Goal: Use online tool/utility: Utilize a website feature to perform a specific function

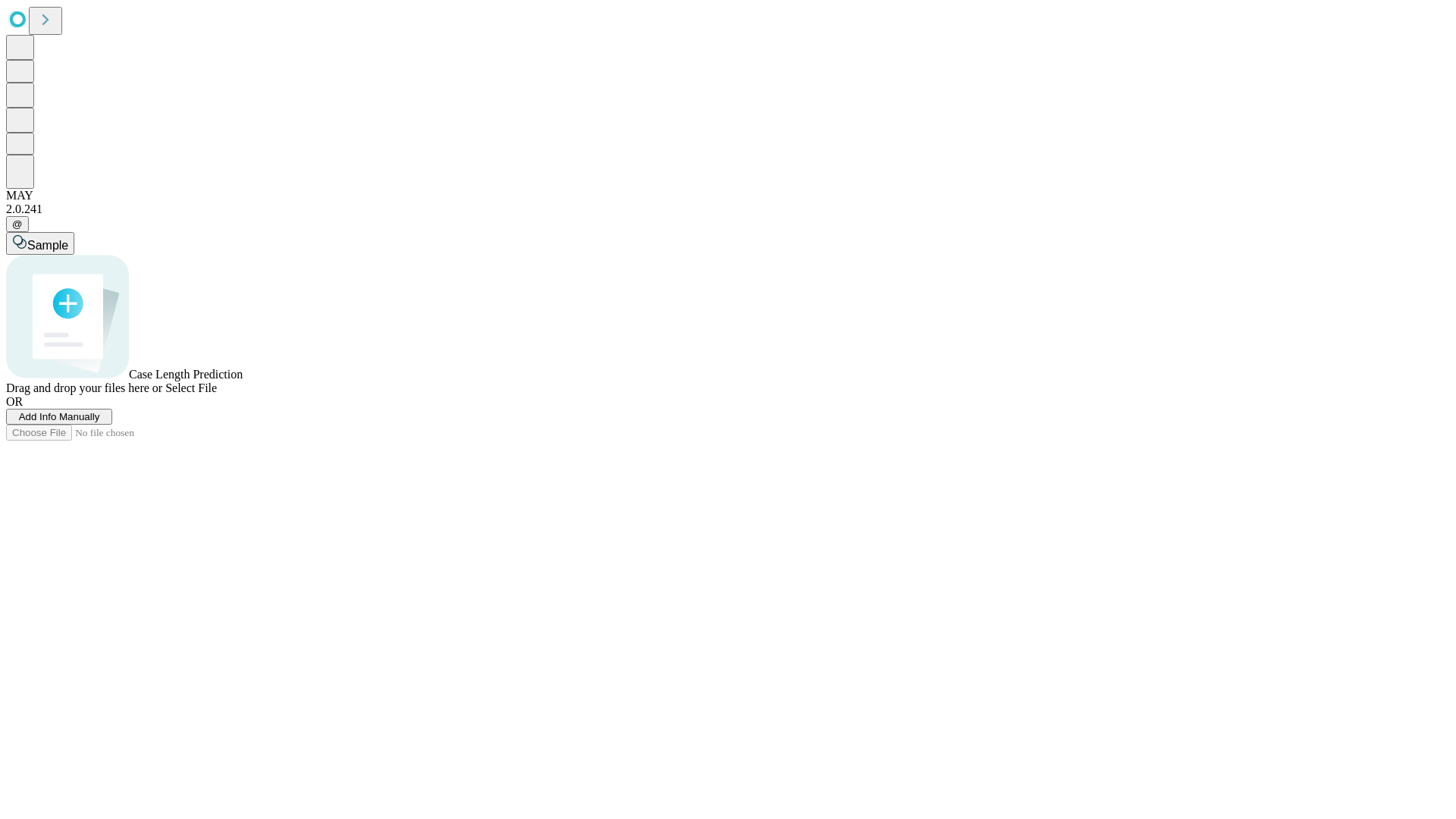
click at [217, 394] on span "Select File" at bounding box center [191, 388] width 51 height 13
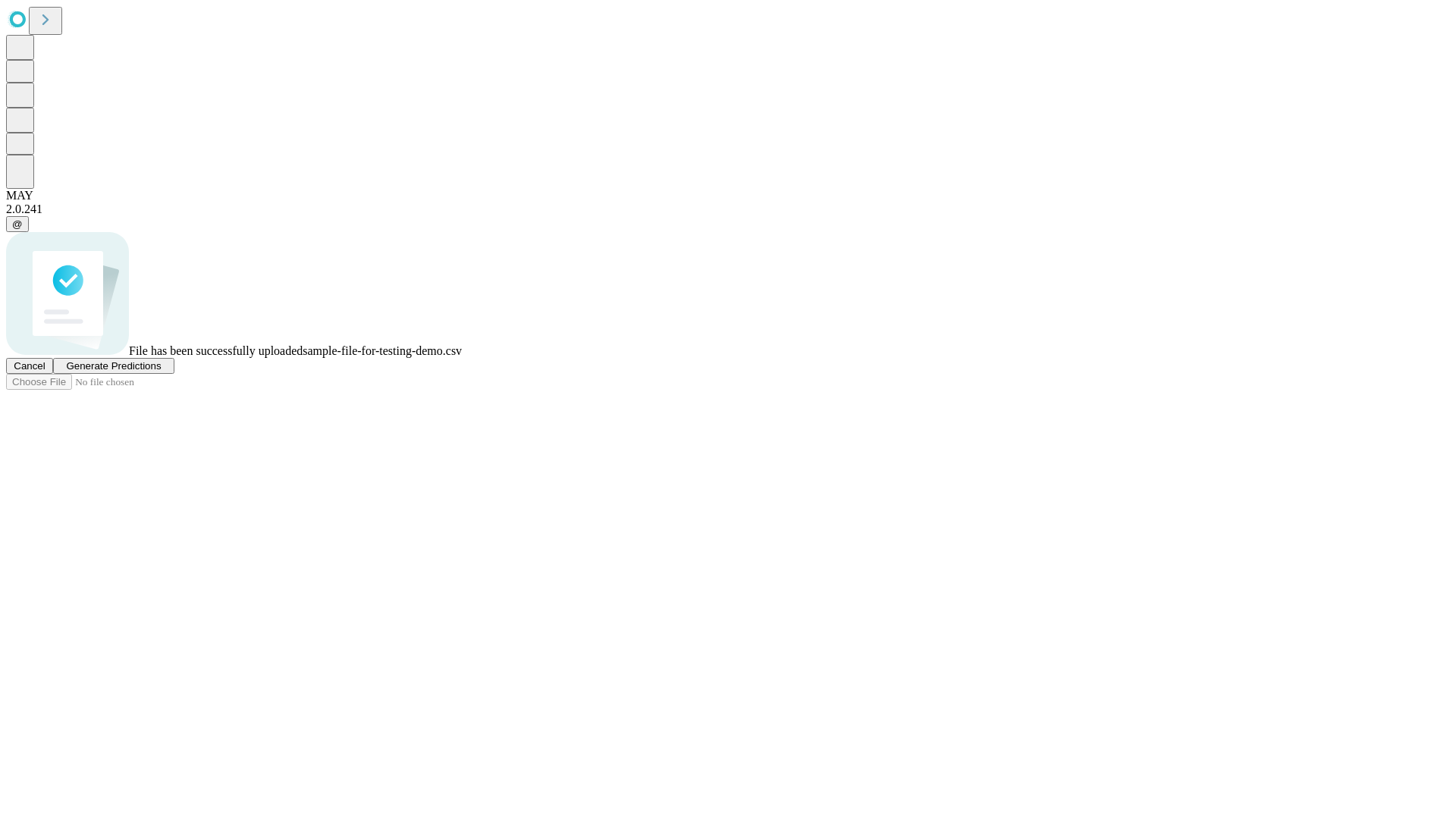
click at [160, 371] on span "Generate Predictions" at bounding box center [113, 366] width 95 height 12
